Goal: Information Seeking & Learning: Learn about a topic

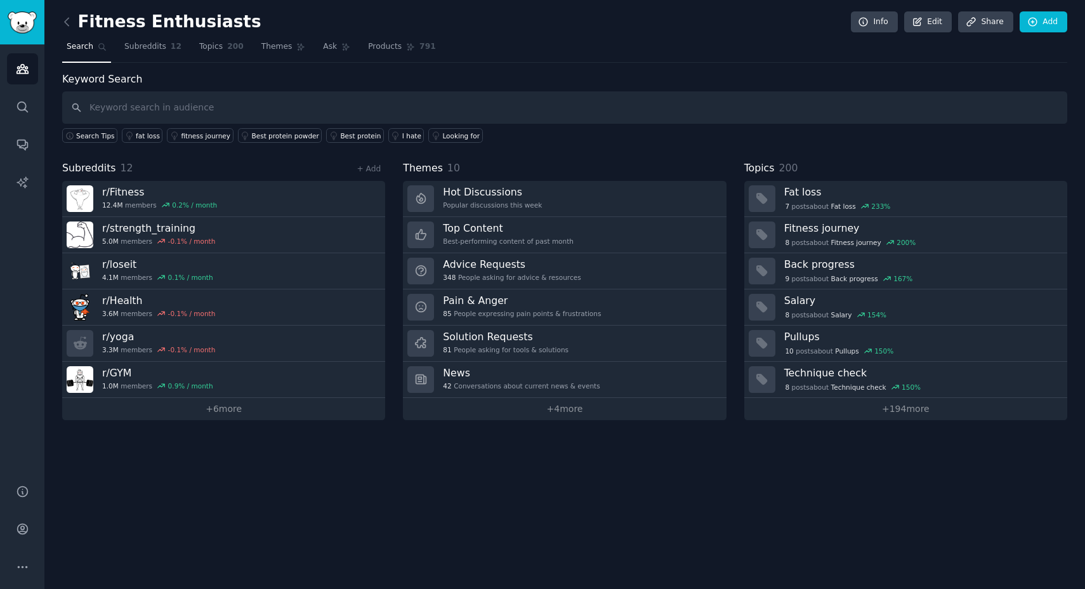
click at [115, 106] on input "text" at bounding box center [564, 107] width 1005 height 32
click at [97, 80] on label "Keyword Search" at bounding box center [102, 79] width 80 height 12
click at [135, 105] on input "text" at bounding box center [564, 107] width 1005 height 32
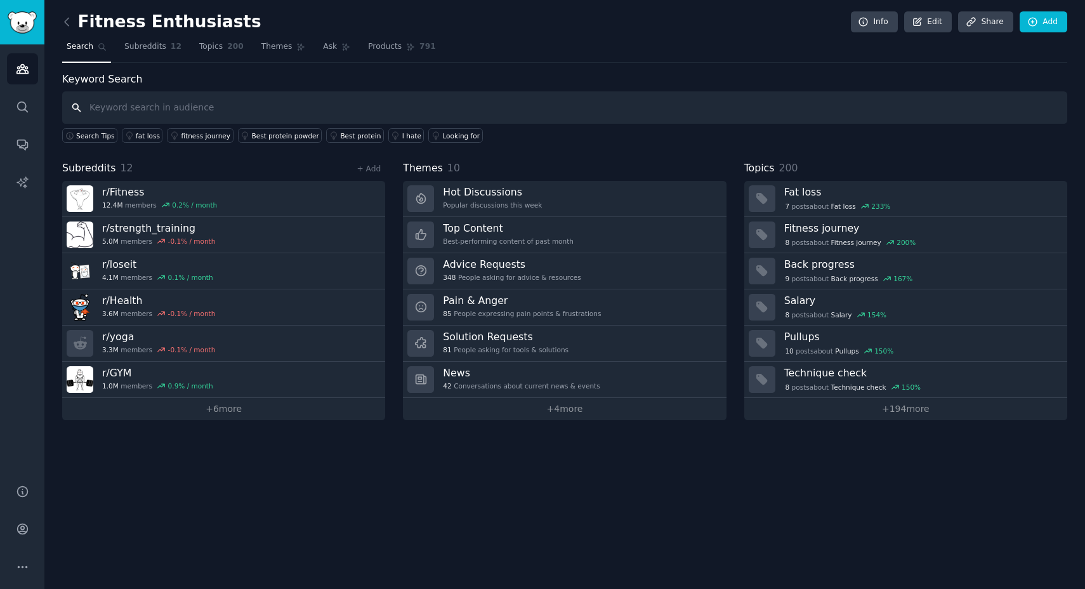
click at [176, 103] on input "text" at bounding box center [564, 107] width 1005 height 32
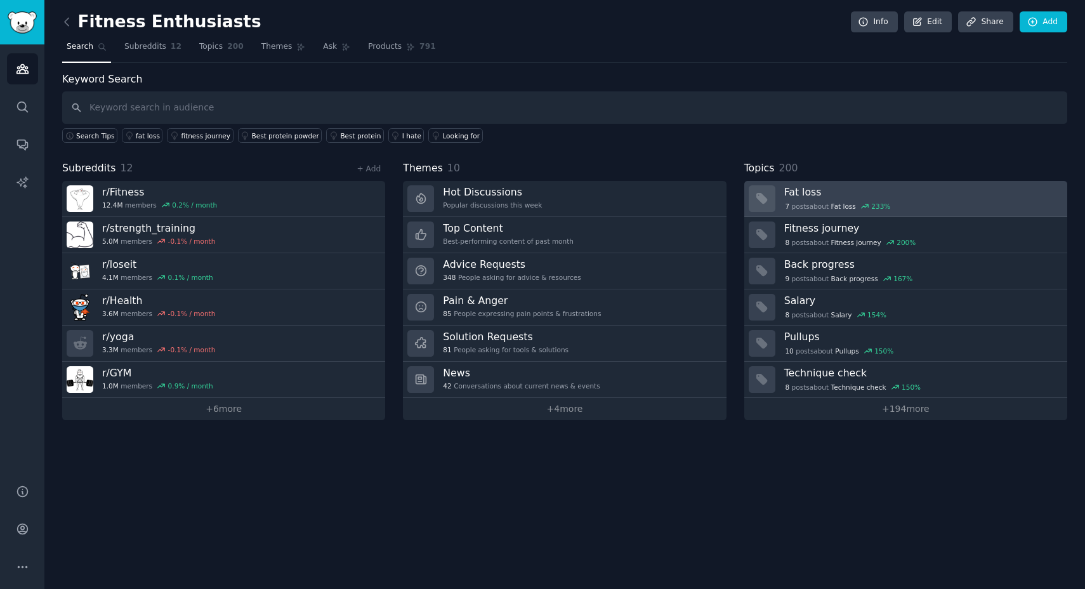
click at [922, 197] on h3 "Fat loss" at bounding box center [921, 191] width 274 height 13
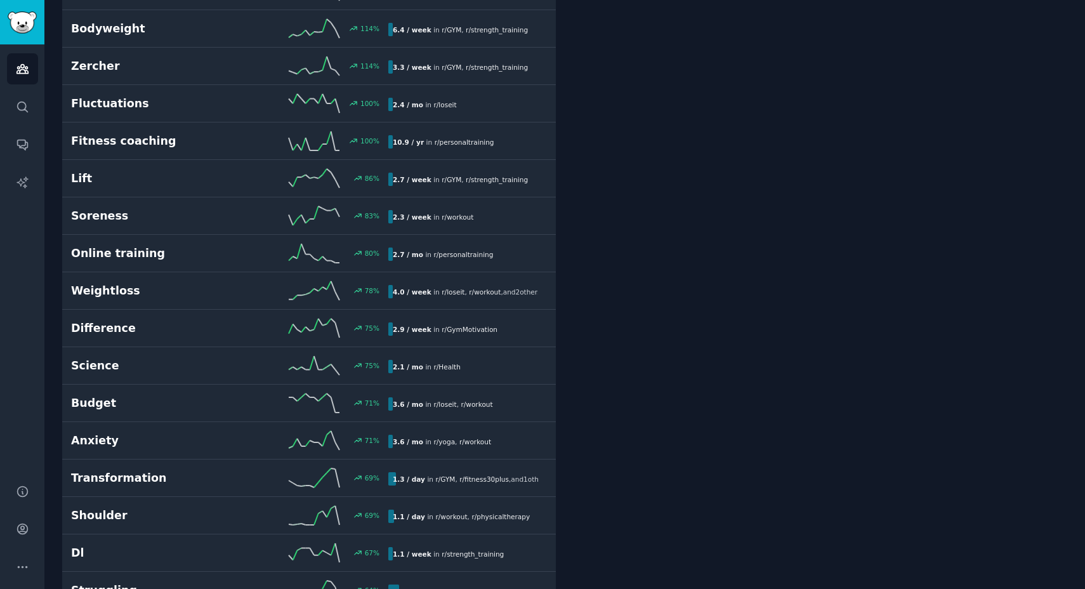
scroll to position [543, 0]
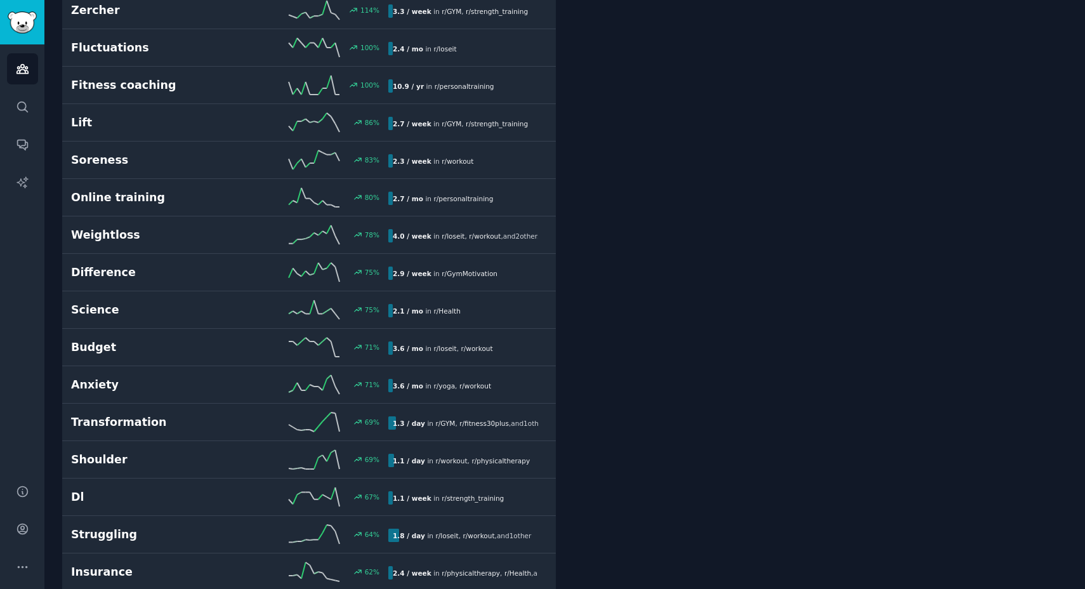
scroll to position [0, 0]
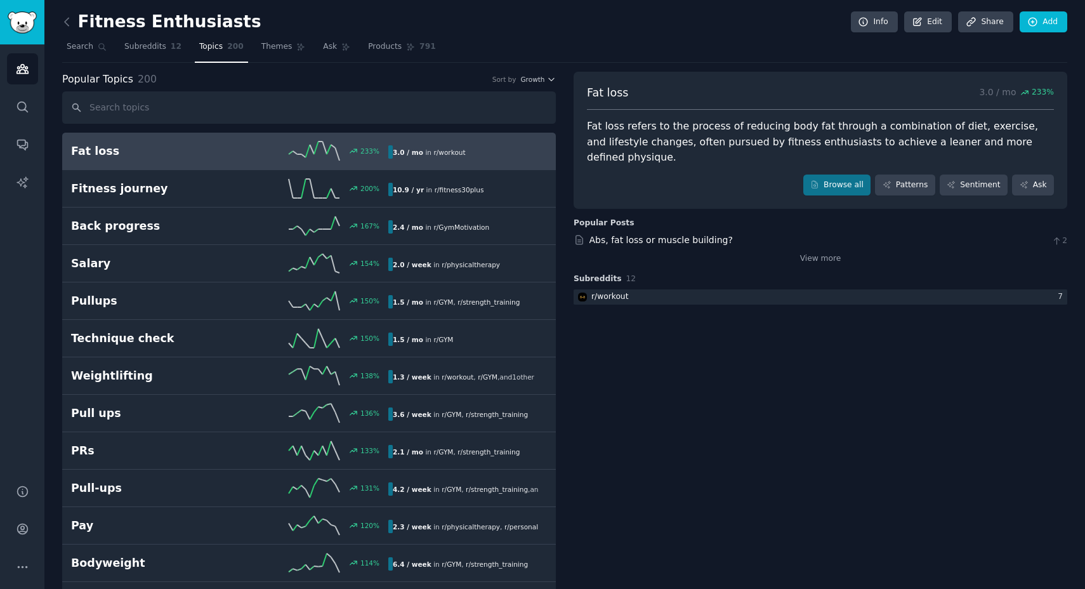
click at [632, 136] on div "Fat loss refers to the process of reducing body fat through a combination of di…" at bounding box center [820, 142] width 467 height 47
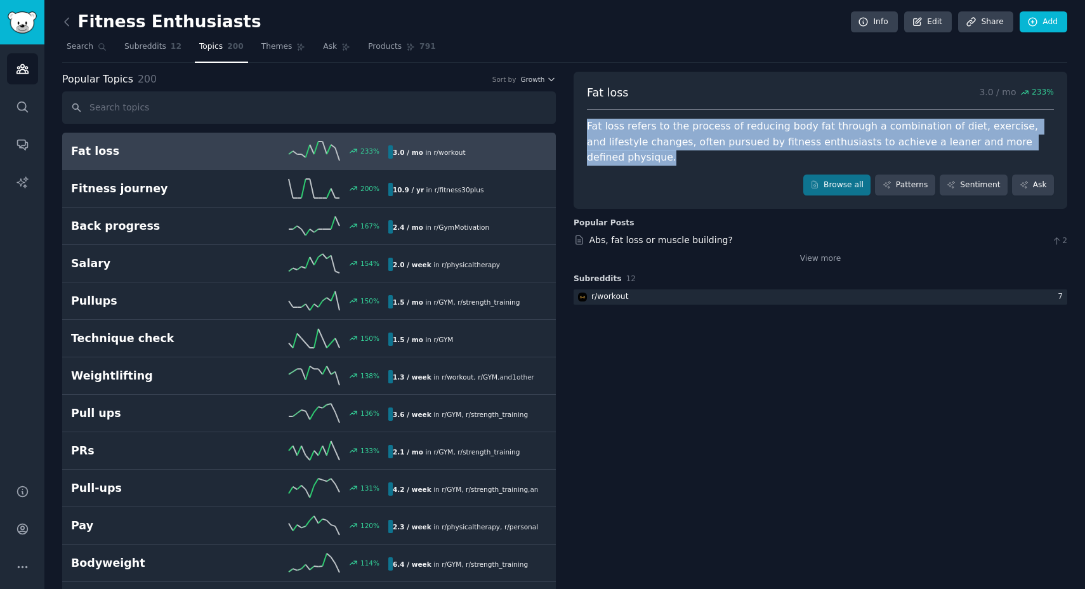
click at [632, 136] on div "Fat loss refers to the process of reducing body fat through a combination of di…" at bounding box center [820, 142] width 467 height 47
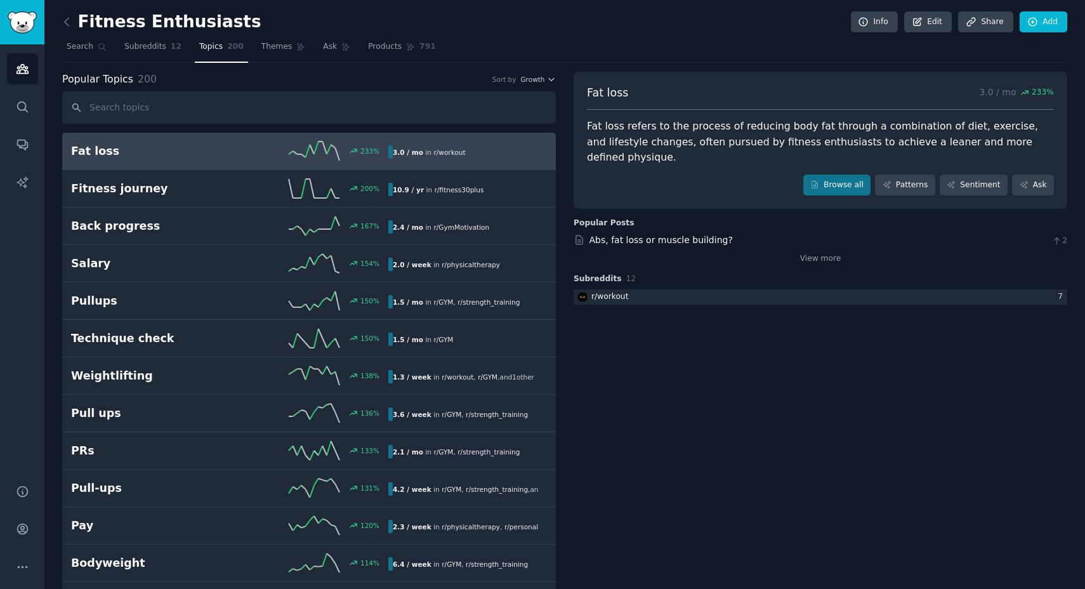
click at [660, 140] on div "Fat loss refers to the process of reducing body fat through a combination of di…" at bounding box center [820, 142] width 467 height 47
